Goal: Task Accomplishment & Management: Use online tool/utility

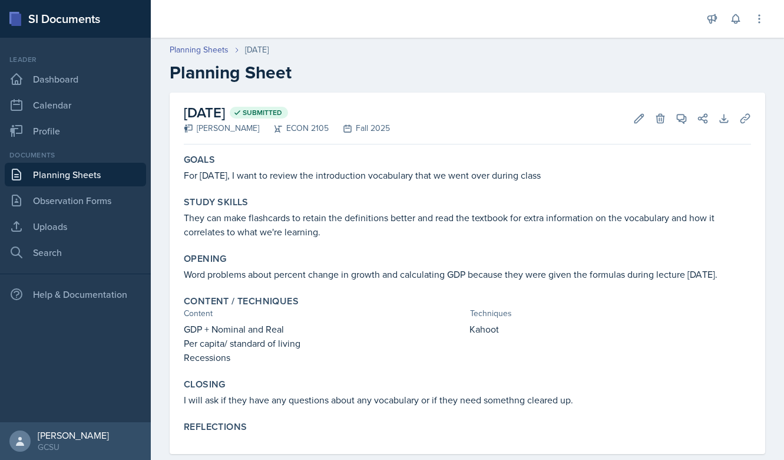
scroll to position [22, 0]
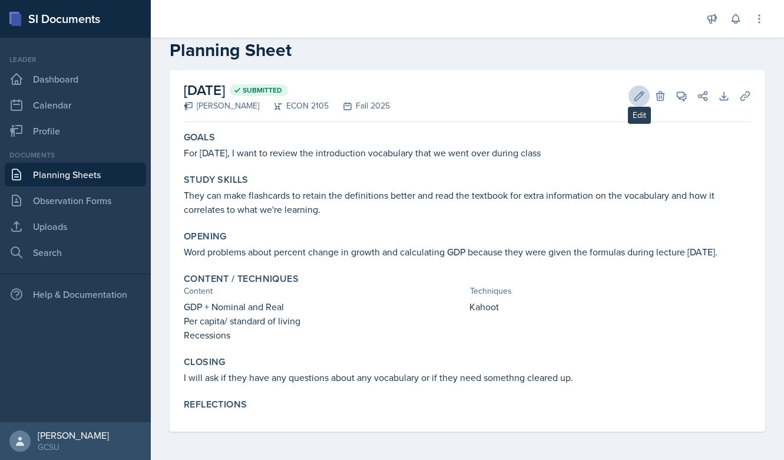
click at [643, 94] on icon at bounding box center [639, 95] width 9 height 9
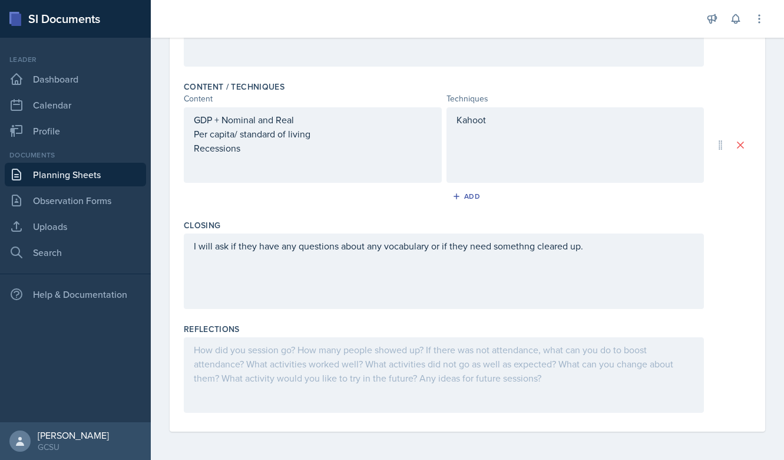
scroll to position [340, 0]
click at [281, 266] on div "I will ask if they have any questions about any vocabulary or if they need some…" at bounding box center [444, 270] width 520 height 75
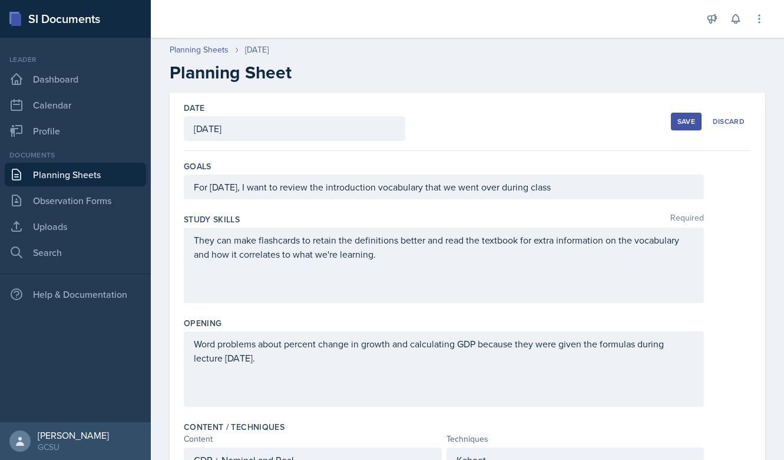
scroll to position [-1, 0]
click at [196, 242] on div "They can make flashcards to retain the definitions better and read the textbook…" at bounding box center [444, 265] width 520 height 75
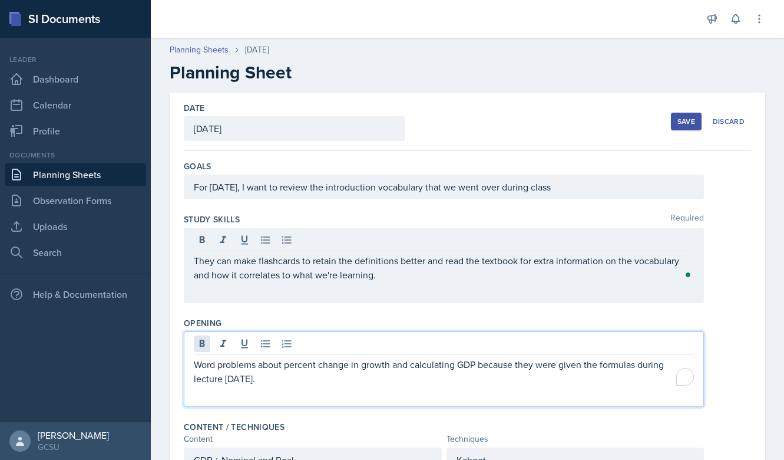
click at [200, 342] on div "Word problems about percent change in growth and calculating GDP because they w…" at bounding box center [444, 368] width 520 height 75
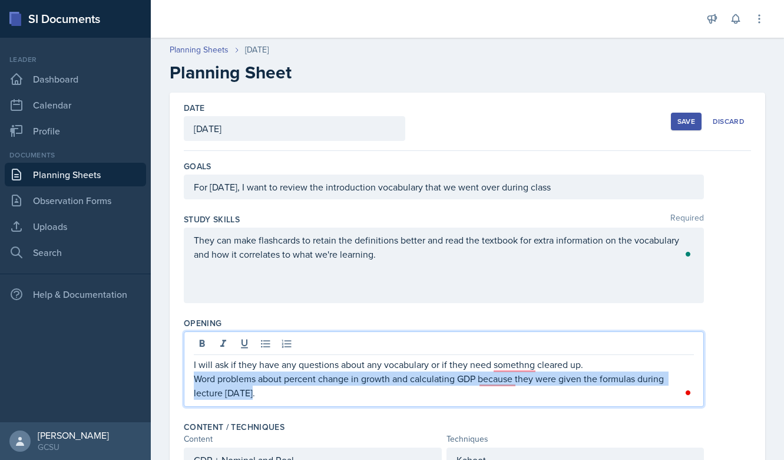
drag, startPoint x: 263, startPoint y: 398, endPoint x: 193, endPoint y: 381, distance: 72.2
click at [193, 381] on div "I will ask if they have any questions about any vocabulary or if they need some…" at bounding box center [444, 368] width 520 height 75
copy p "Word problems about percent change in growth and calculating GDP because they w…"
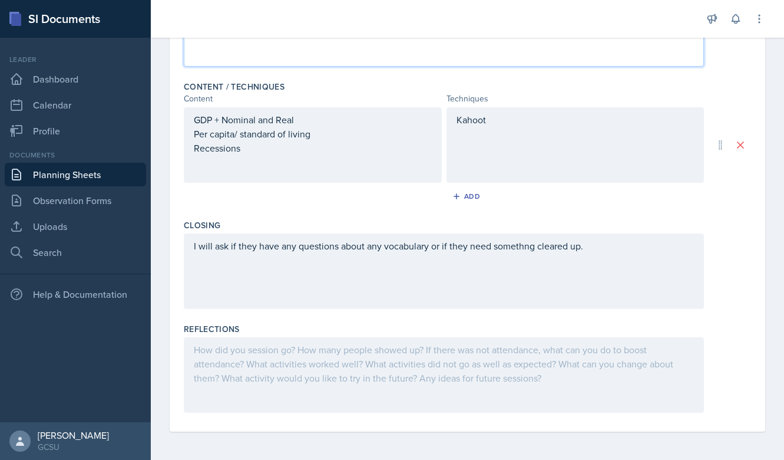
click at [380, 284] on div "I will ask if they have any questions about any vocabulary or if they need some…" at bounding box center [444, 270] width 520 height 75
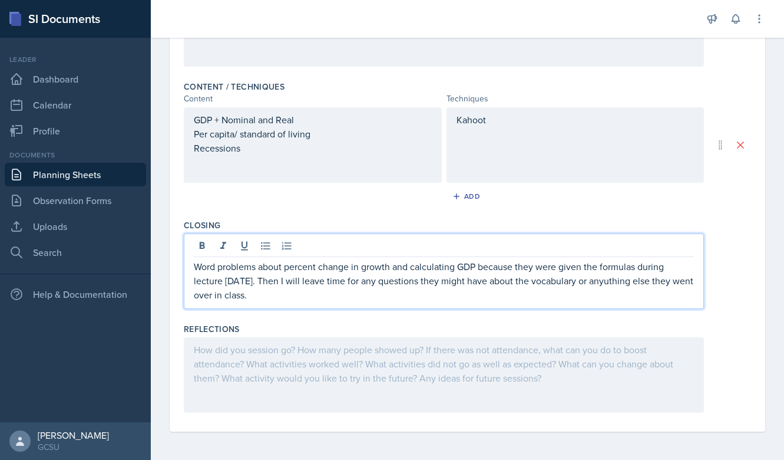
click at [611, 284] on p "Word problems about percent change in growth and calculating GDP because they w…" at bounding box center [444, 280] width 500 height 42
click at [707, 317] on div "Closing Word problems about percent change in growth and calculating GDP becaus…" at bounding box center [468, 267] width 568 height 104
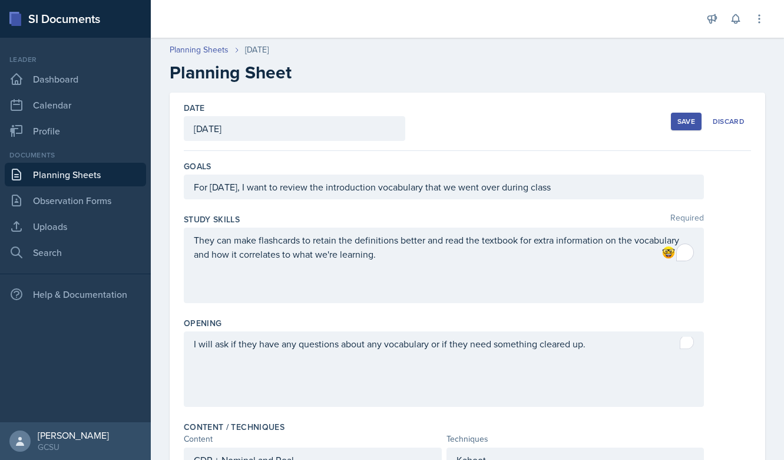
scroll to position [-1, 0]
click at [698, 126] on button "Save" at bounding box center [686, 122] width 31 height 18
